Goal: Find specific page/section: Find specific page/section

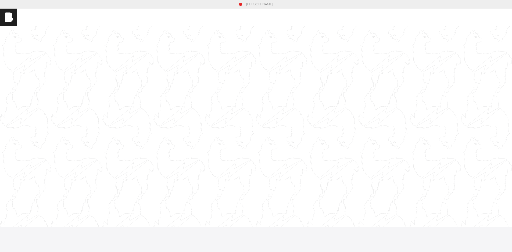
scroll to position [1093, 0]
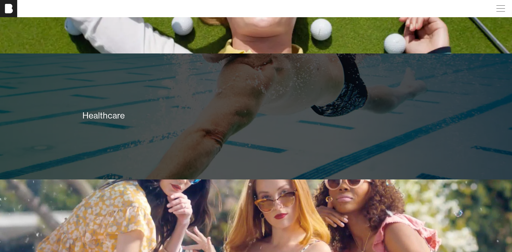
click at [138, 121] on div "Healthcare" at bounding box center [255, 115] width 347 height 11
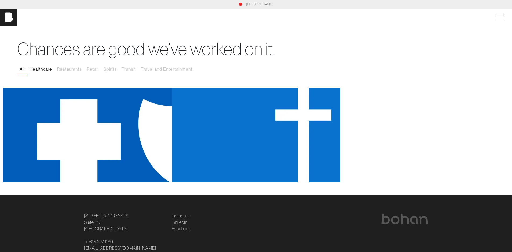
click at [44, 70] on button "Healthcare" at bounding box center [40, 69] width 27 height 11
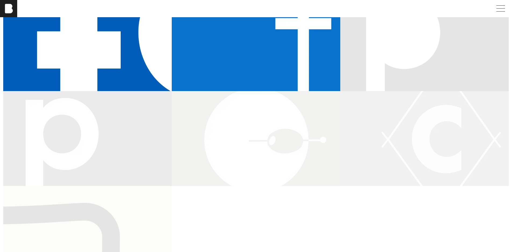
scroll to position [122, 0]
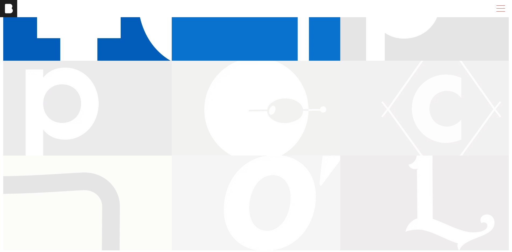
click at [501, 9] on span at bounding box center [499, 9] width 12 height 10
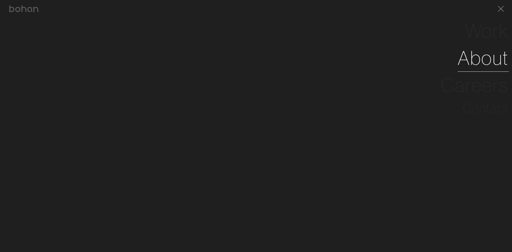
click at [471, 60] on link "About" at bounding box center [482, 57] width 51 height 27
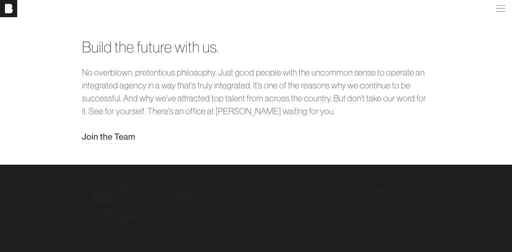
scroll to position [782, 0]
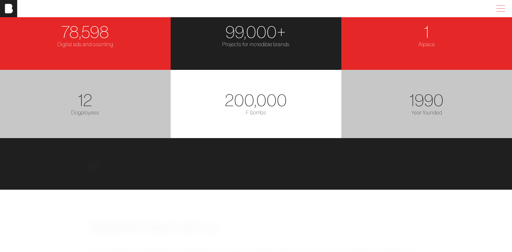
click at [505, 8] on span at bounding box center [499, 9] width 12 height 10
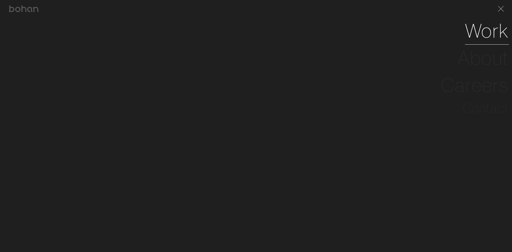
click at [487, 37] on link "Work" at bounding box center [487, 30] width 44 height 27
